Goal: Task Accomplishment & Management: Use online tool/utility

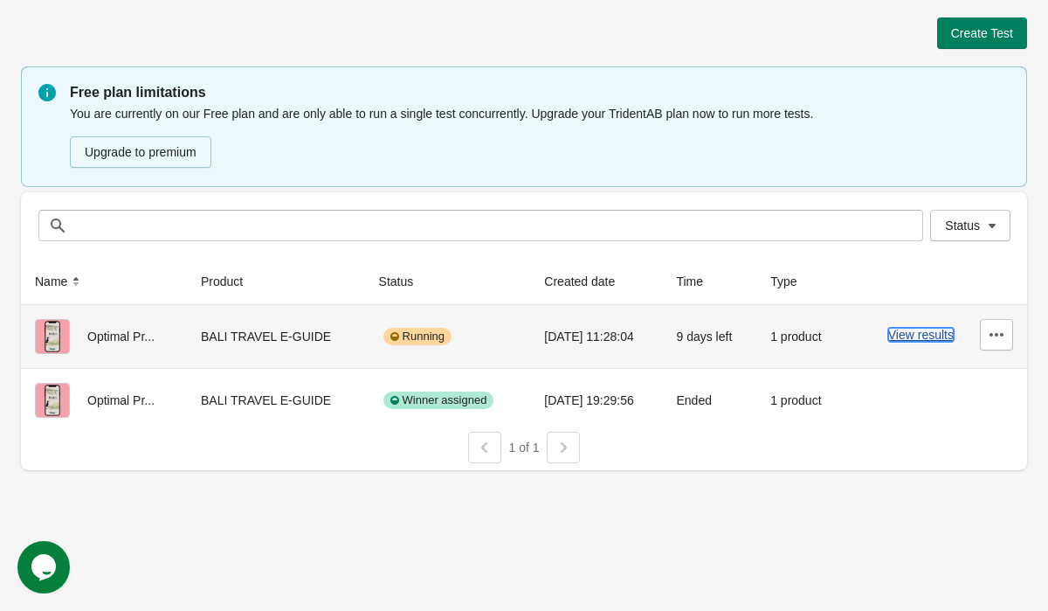
click at [934, 338] on button "View results" at bounding box center [921, 335] width 66 height 14
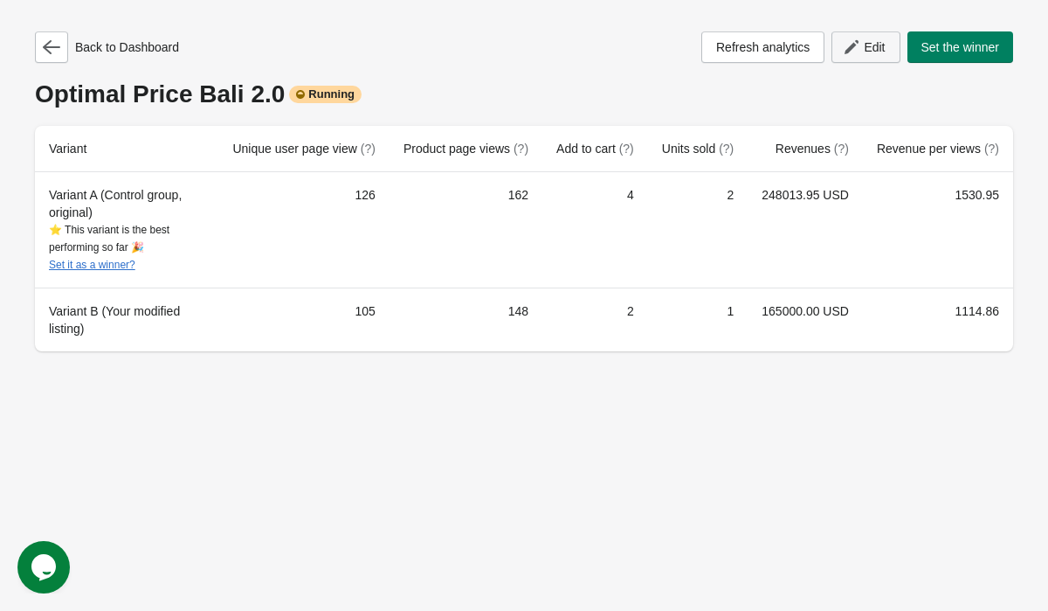
click at [876, 49] on span "Edit" at bounding box center [874, 47] width 21 height 14
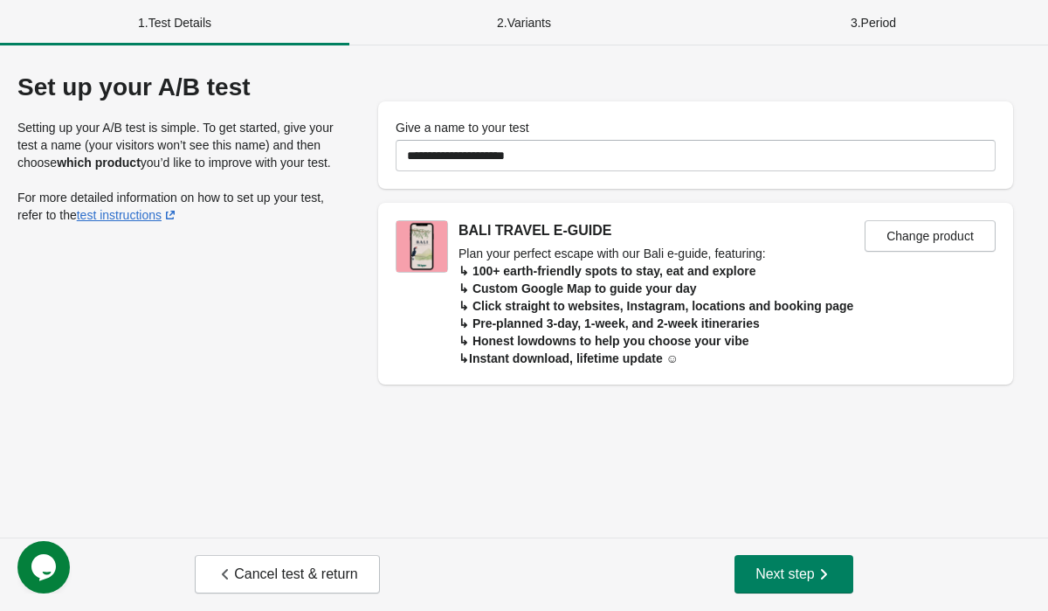
click at [584, 25] on div "2 . Variants" at bounding box center [523, 22] width 349 height 45
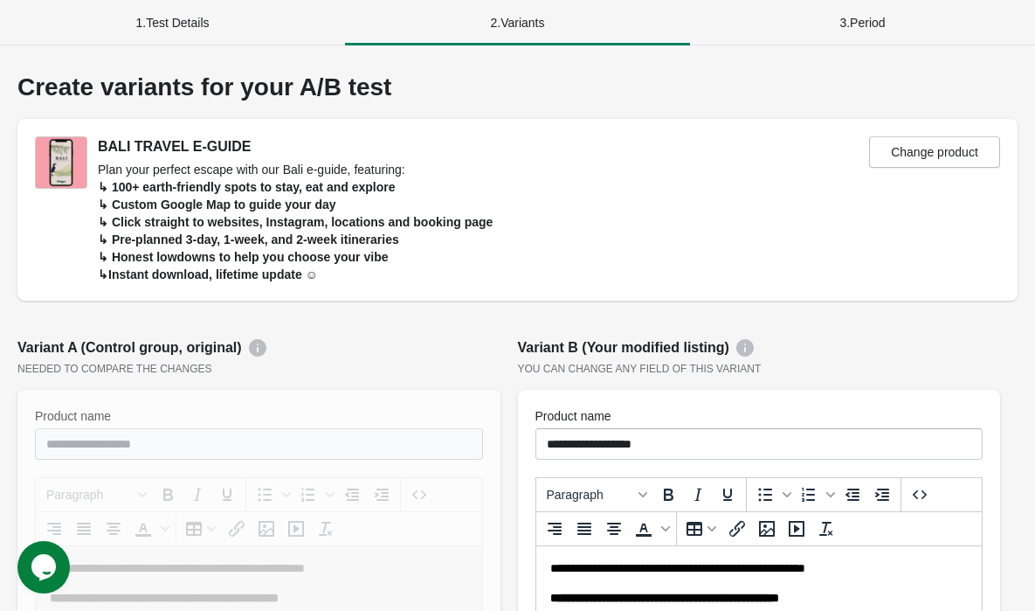
click at [177, 22] on div "1 . Test Details" at bounding box center [172, 22] width 345 height 45
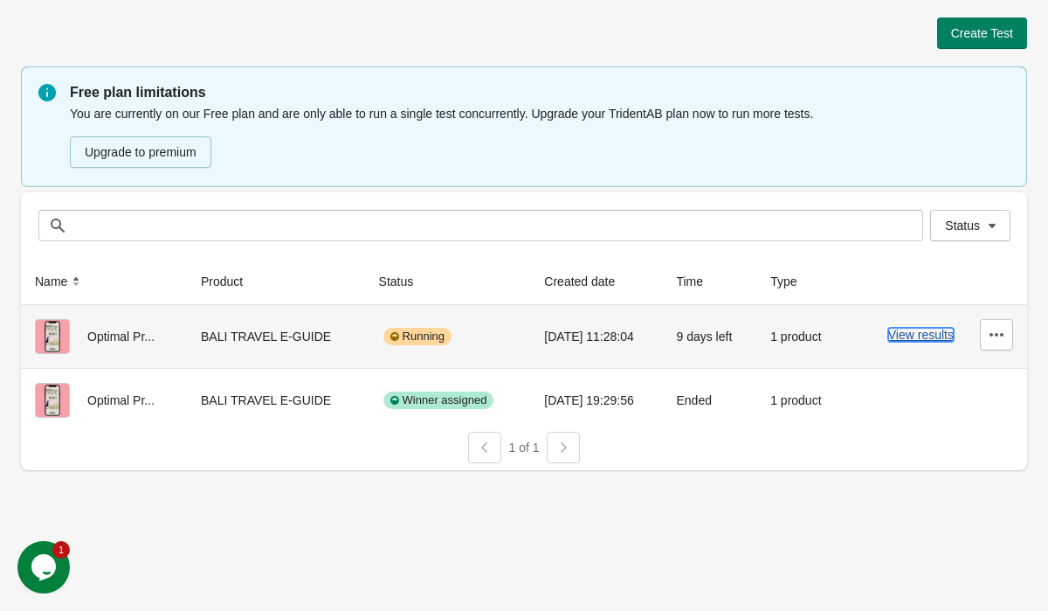
click at [941, 341] on button "View results" at bounding box center [921, 335] width 66 height 14
